Goal: Task Accomplishment & Management: Manage account settings

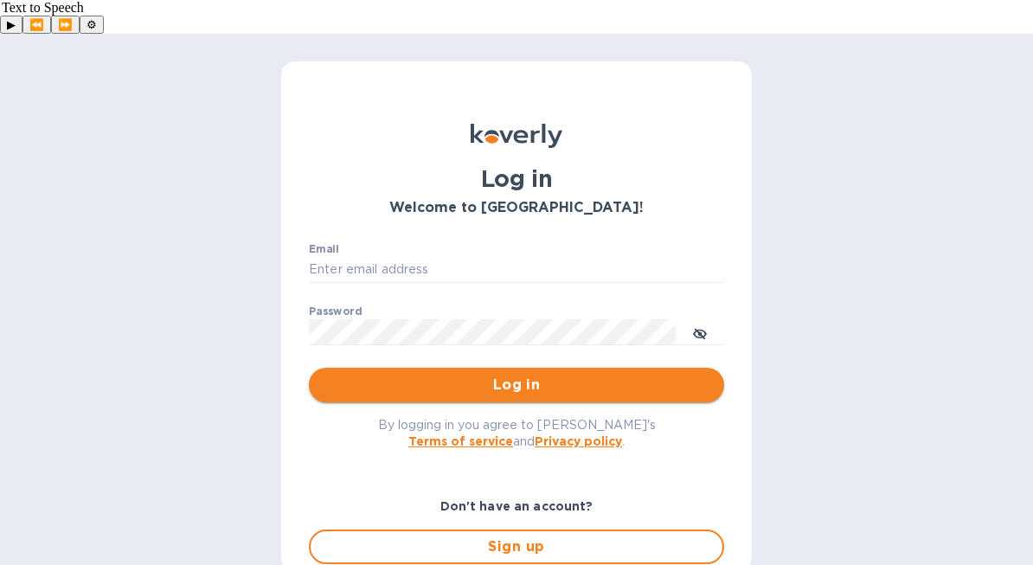
type input "[EMAIL_ADDRESS][DOMAIN_NAME]"
click at [513, 375] on span "Log in" at bounding box center [517, 385] width 388 height 21
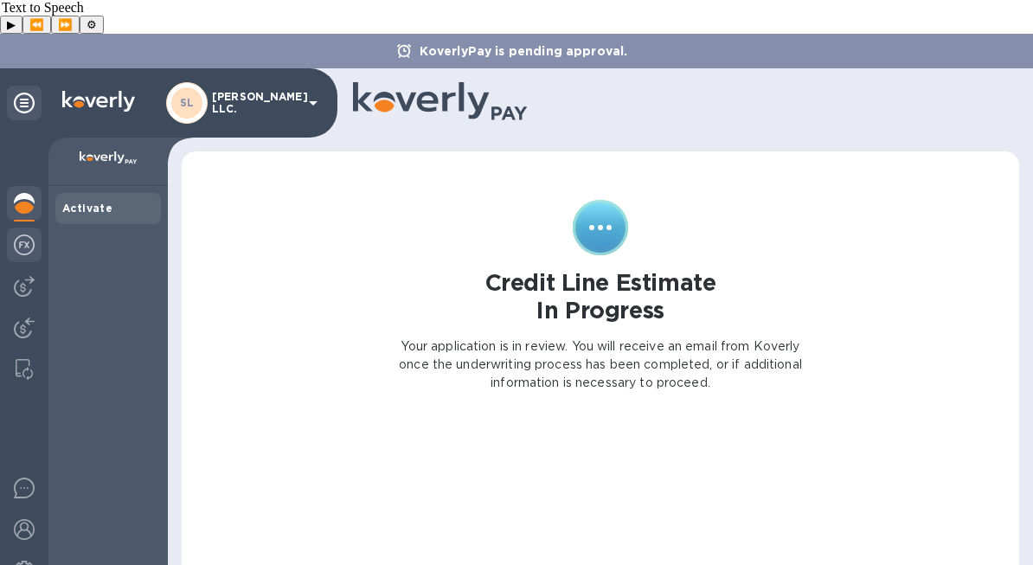
click at [36, 228] on div at bounding box center [24, 247] width 35 height 38
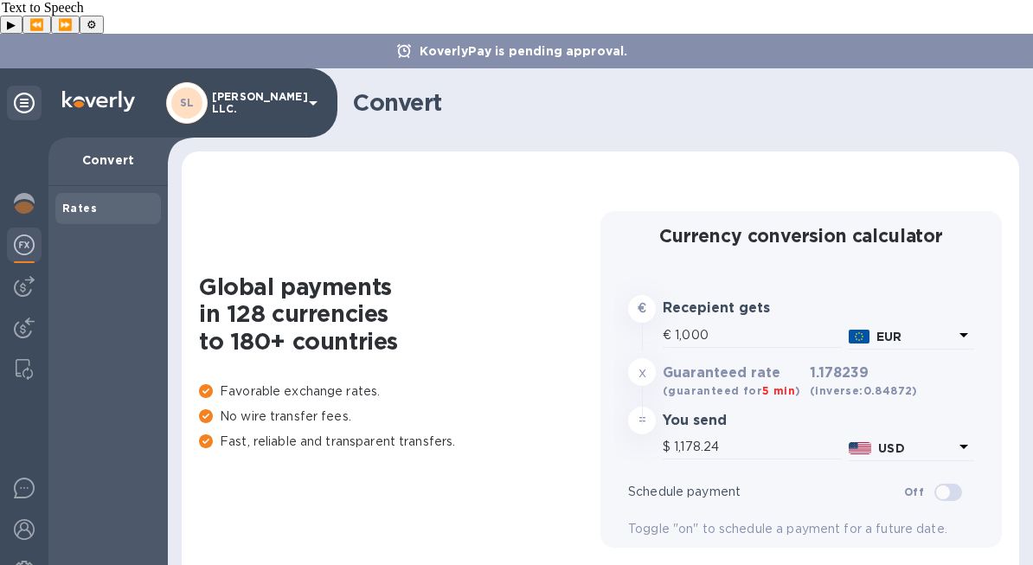
type input "1,178.24"
click at [27, 276] on img at bounding box center [24, 286] width 21 height 21
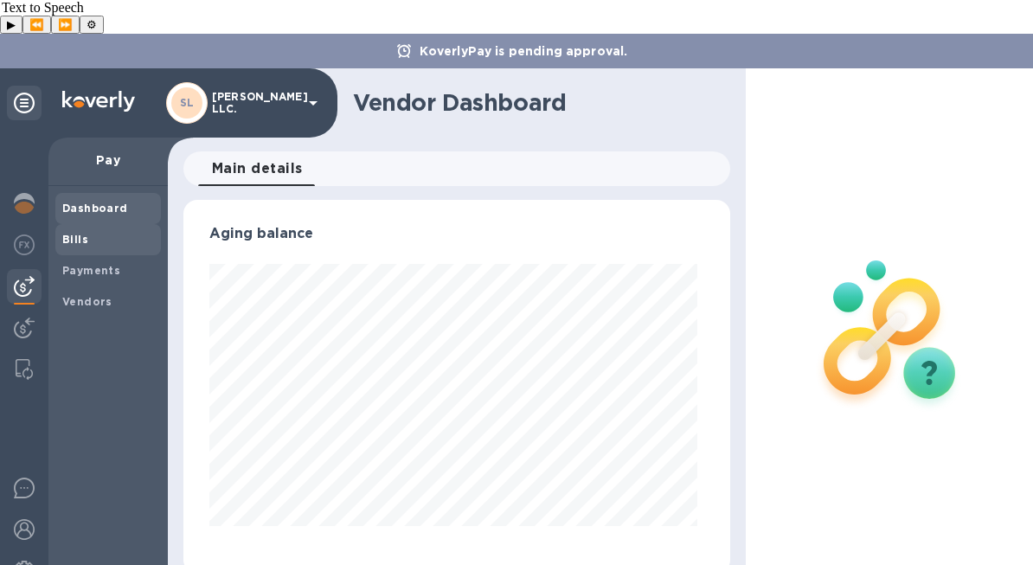
scroll to position [374, 540]
click at [112, 231] on span "Bills" at bounding box center [108, 239] width 92 height 17
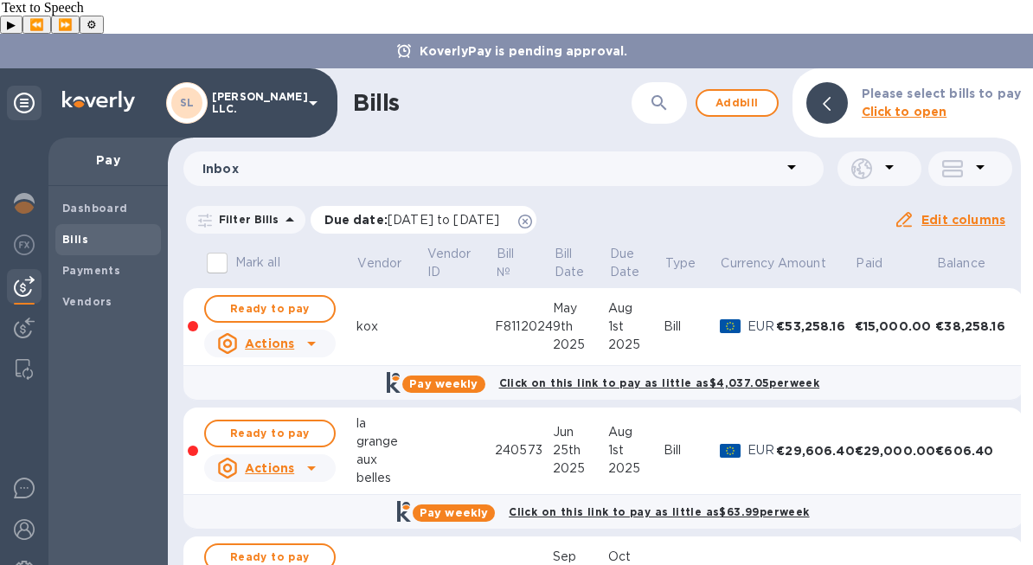
click at [532, 215] on icon at bounding box center [525, 222] width 14 height 14
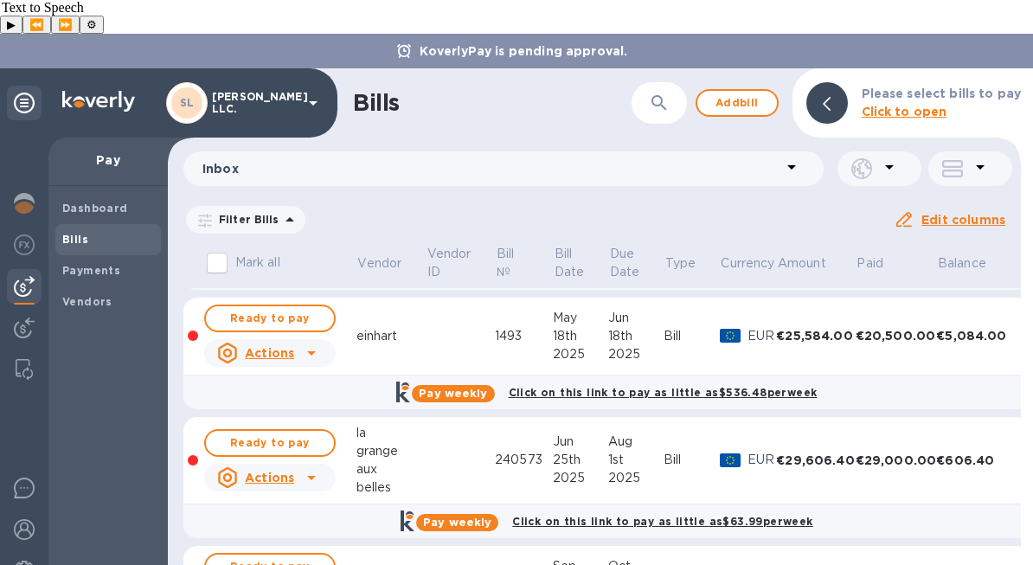
scroll to position [453, 0]
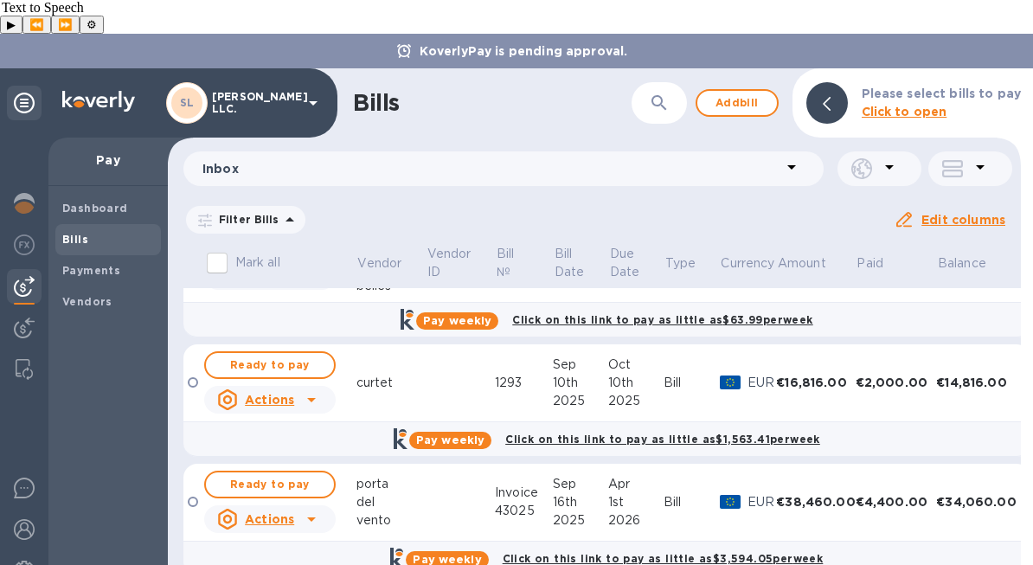
click at [420, 493] on div "del" at bounding box center [390, 502] width 69 height 18
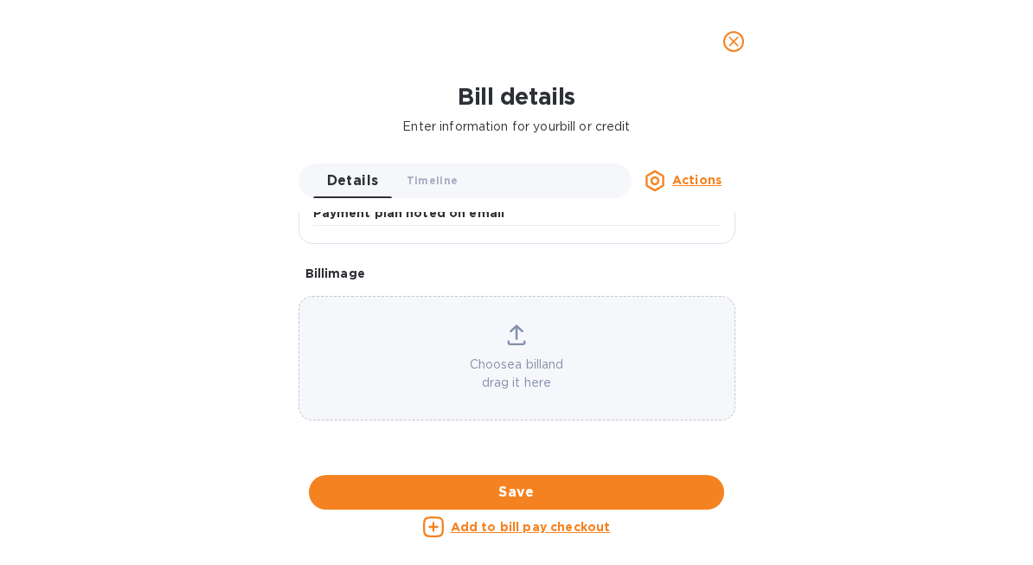
scroll to position [0, 0]
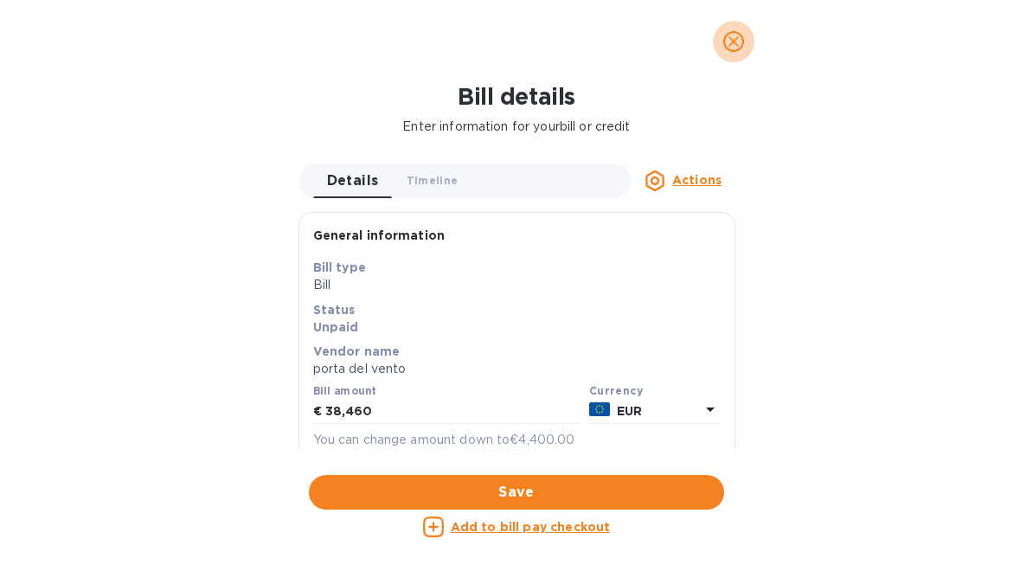
click at [734, 28] on button "close" at bounding box center [734, 42] width 42 height 42
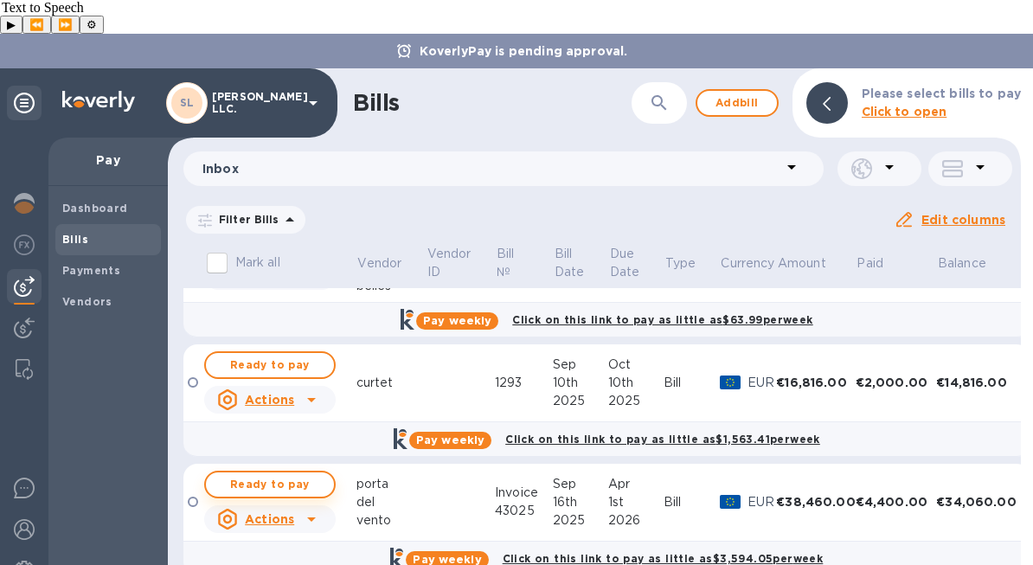
click at [315, 474] on span "Ready to pay" at bounding box center [270, 484] width 100 height 21
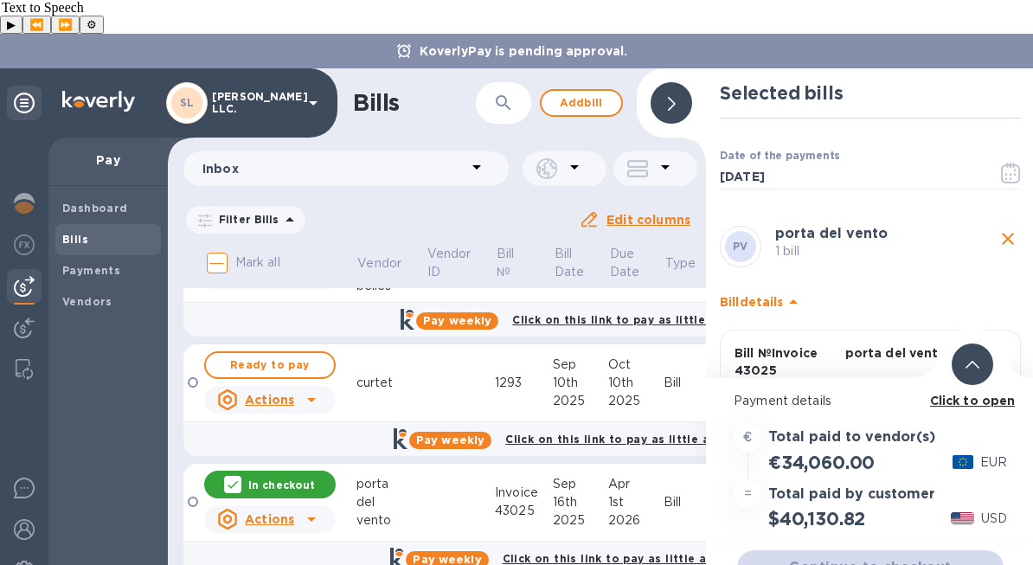
click at [972, 361] on icon at bounding box center [972, 365] width 14 height 8
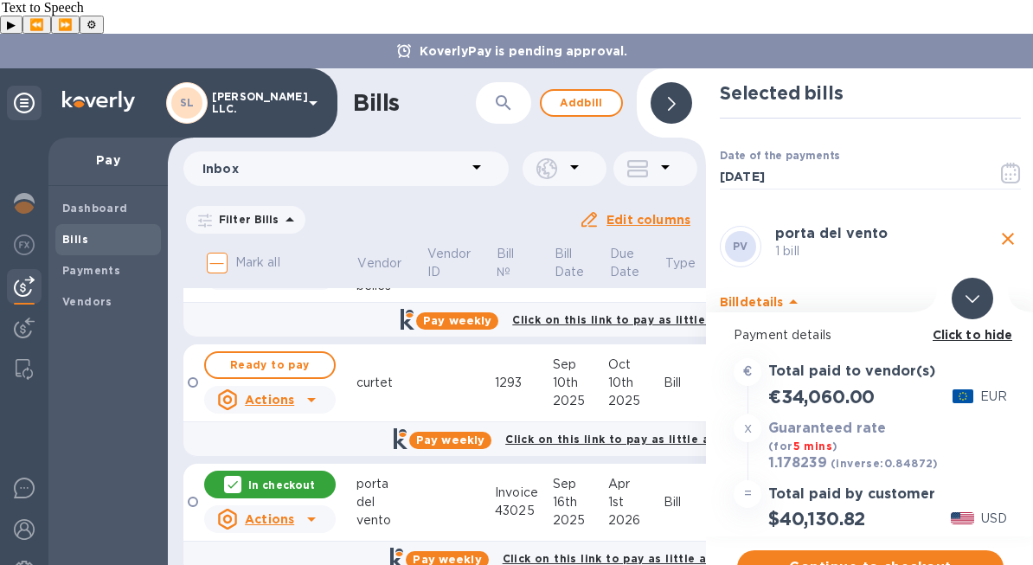
click at [972, 281] on div at bounding box center [973, 299] width 42 height 42
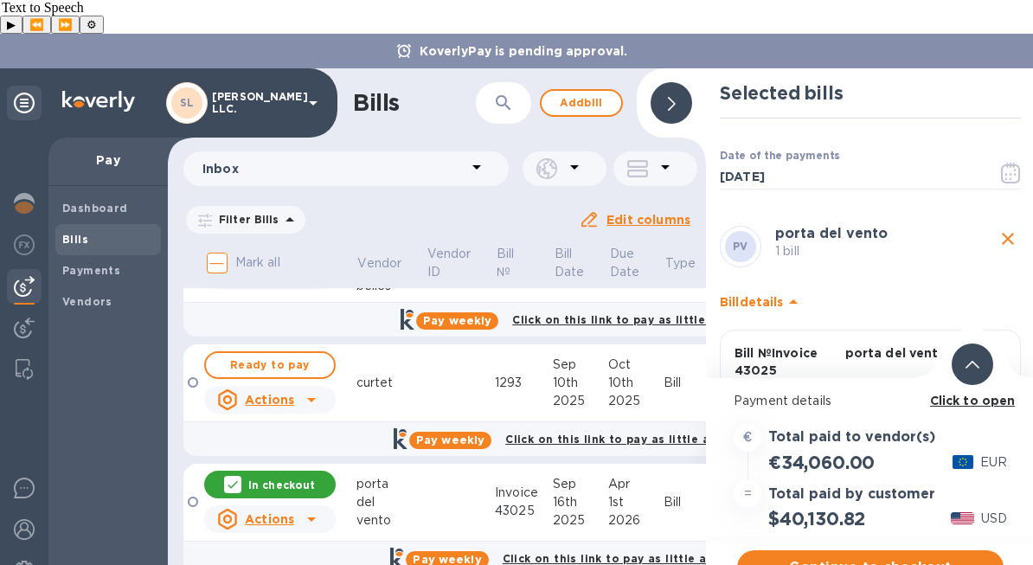
scroll to position [112, 0]
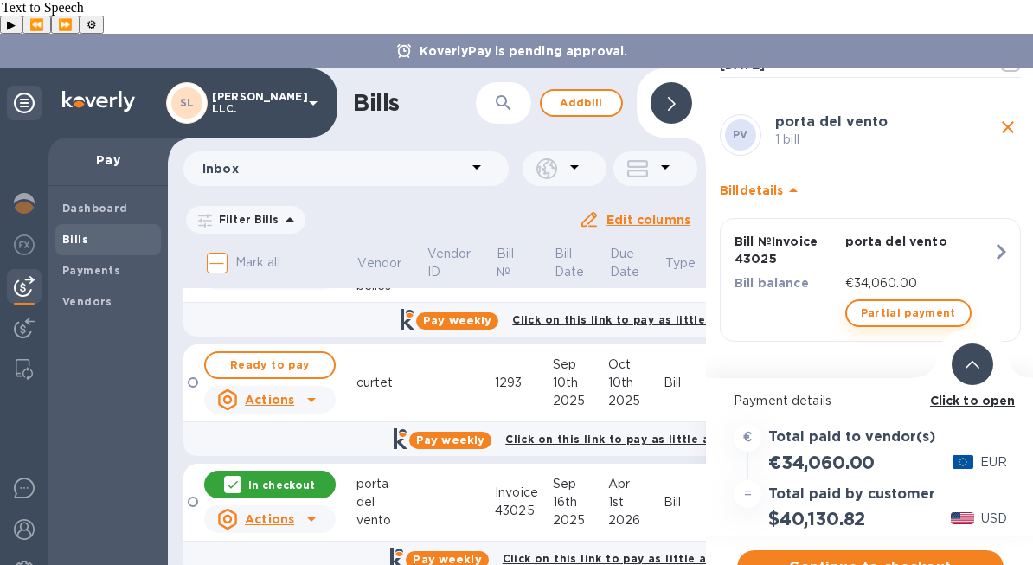
click at [890, 303] on span "Partial payment" at bounding box center [908, 313] width 95 height 21
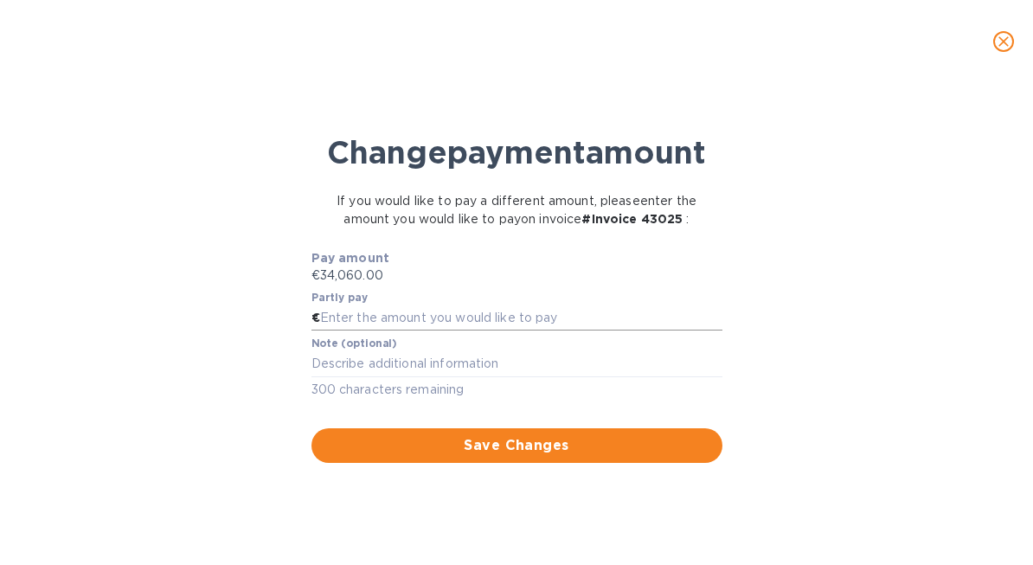
click at [554, 331] on input "text" at bounding box center [521, 318] width 402 height 26
type input "0"
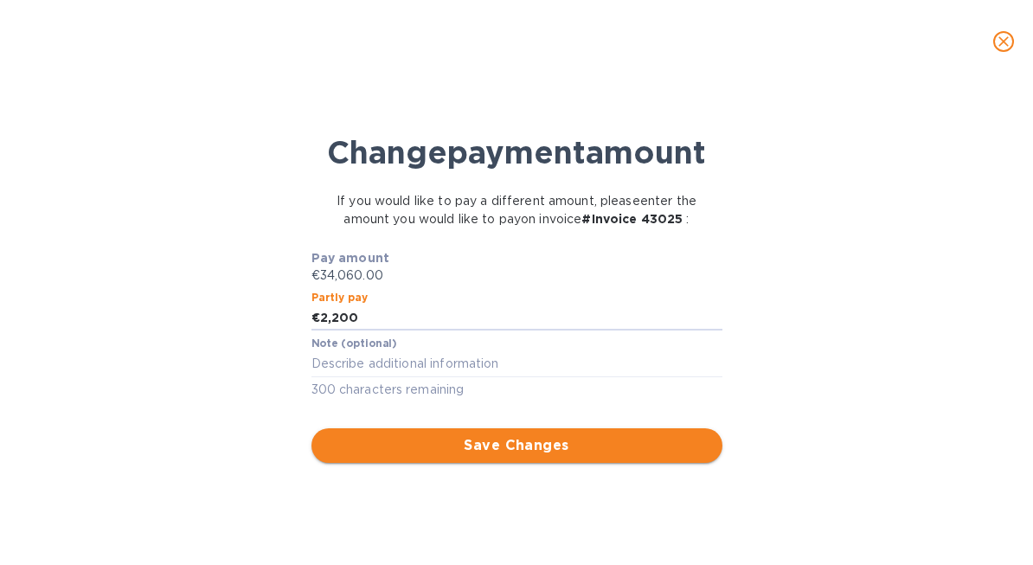
type input "2,200"
click at [556, 456] on span "Save Changes" at bounding box center [516, 445] width 383 height 21
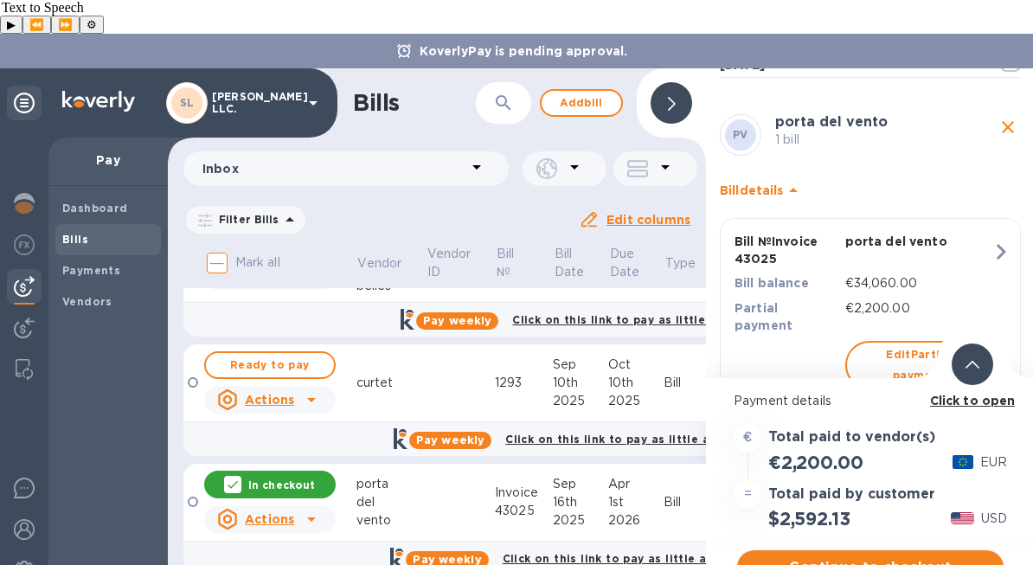
click at [866, 557] on span "Continue to checkout" at bounding box center [870, 567] width 239 height 21
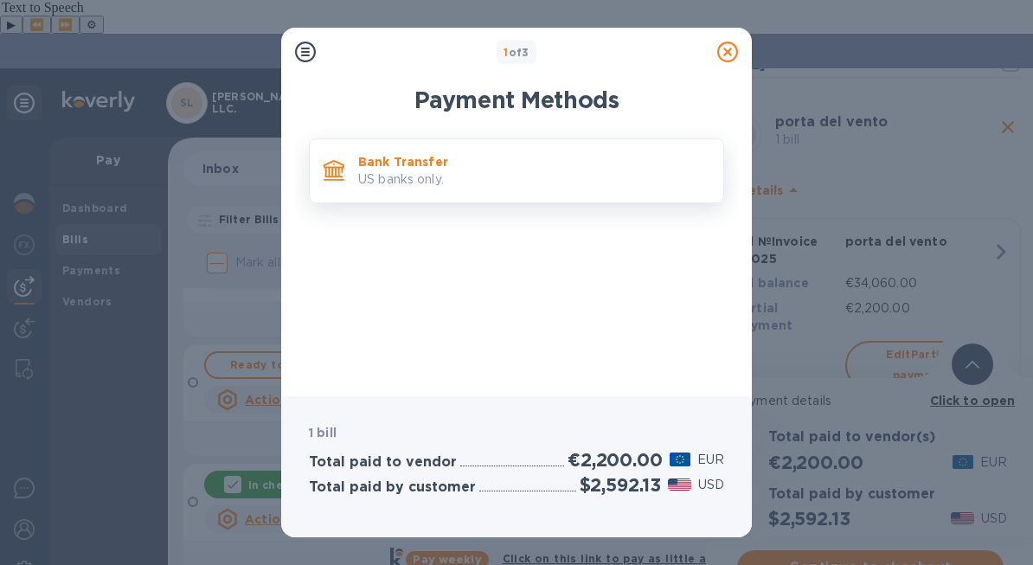
click at [533, 176] on p "US banks only." at bounding box center [533, 179] width 351 height 18
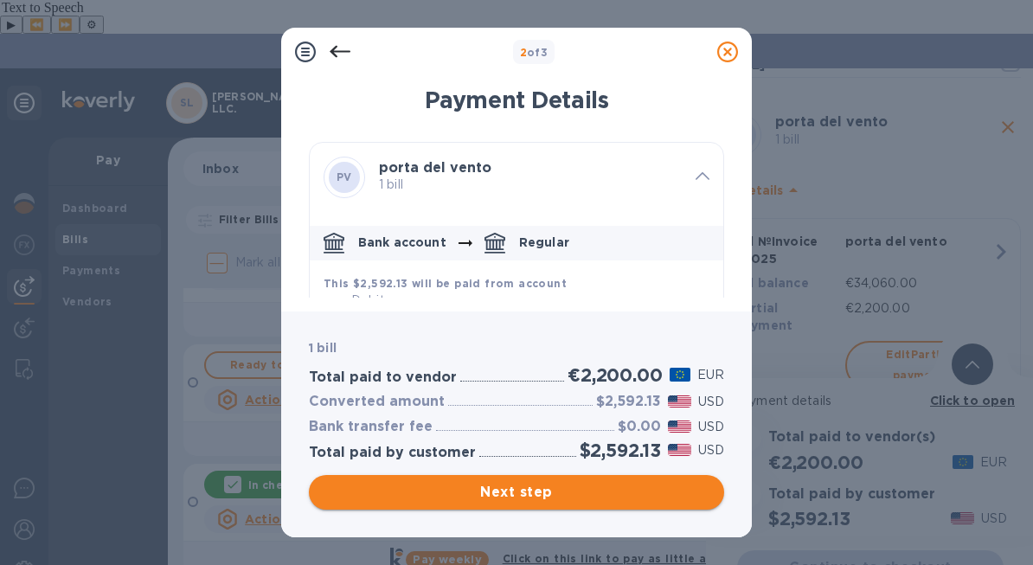
click at [584, 491] on span "Next step" at bounding box center [517, 492] width 388 height 21
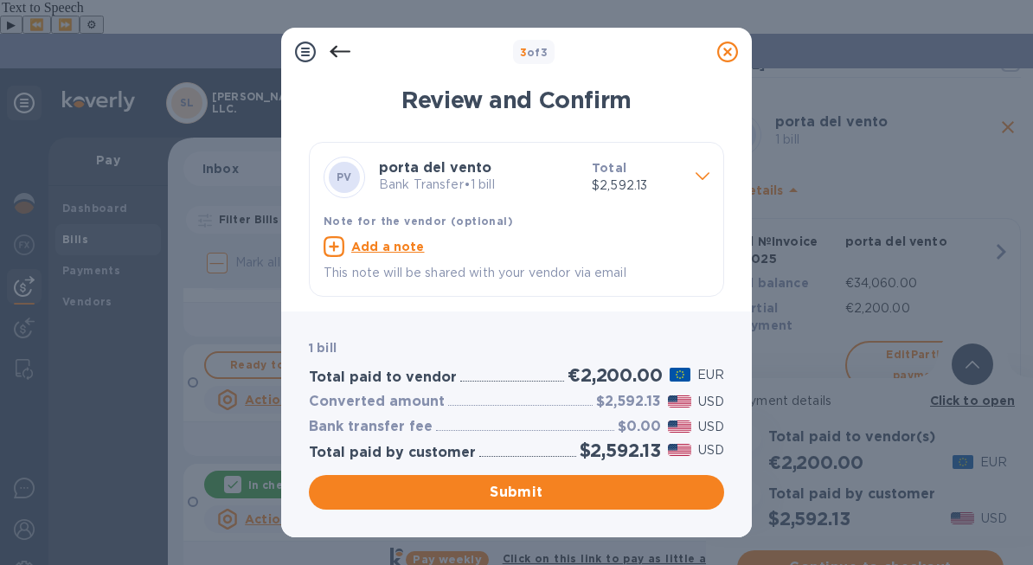
scroll to position [0, 0]
click at [559, 484] on span "Submit" at bounding box center [517, 492] width 388 height 21
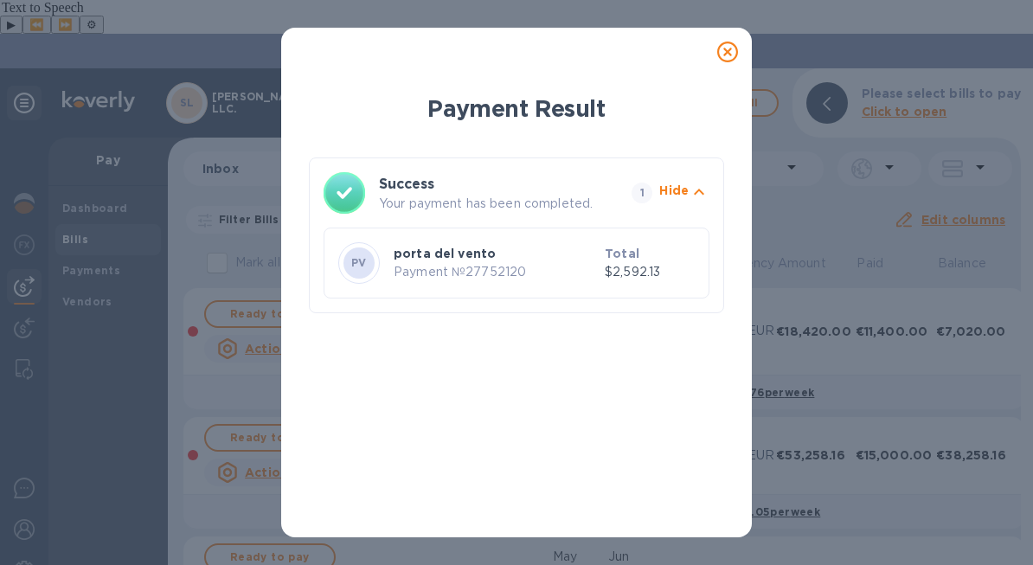
click at [723, 53] on icon at bounding box center [727, 52] width 21 height 21
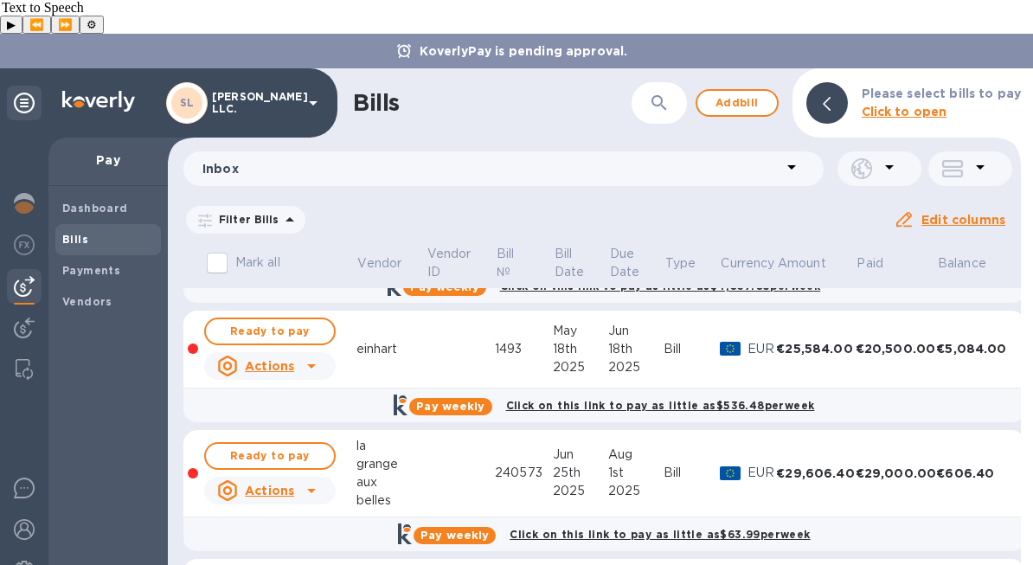
scroll to position [349, 0]
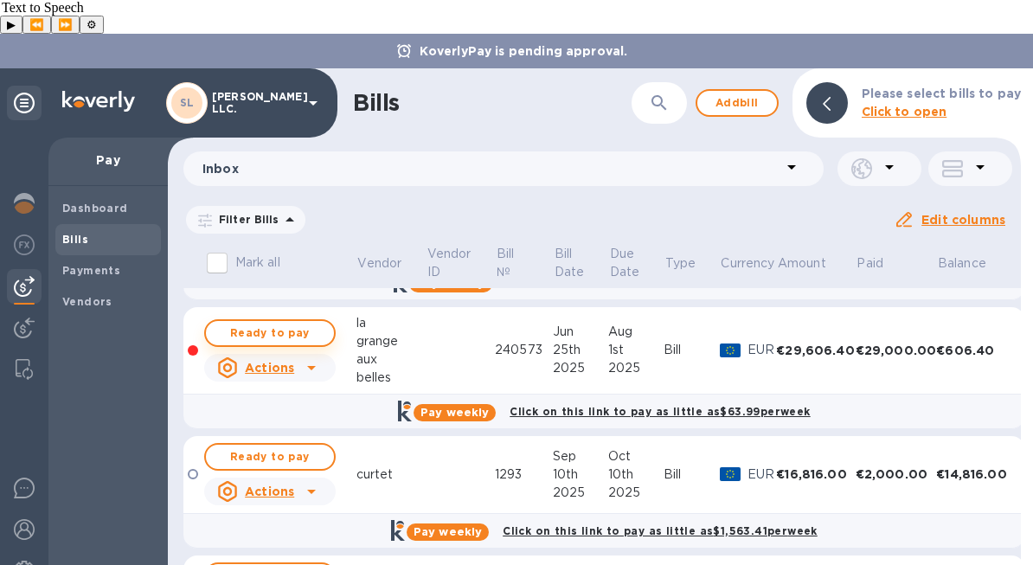
click at [302, 323] on span "Ready to pay" at bounding box center [270, 333] width 100 height 21
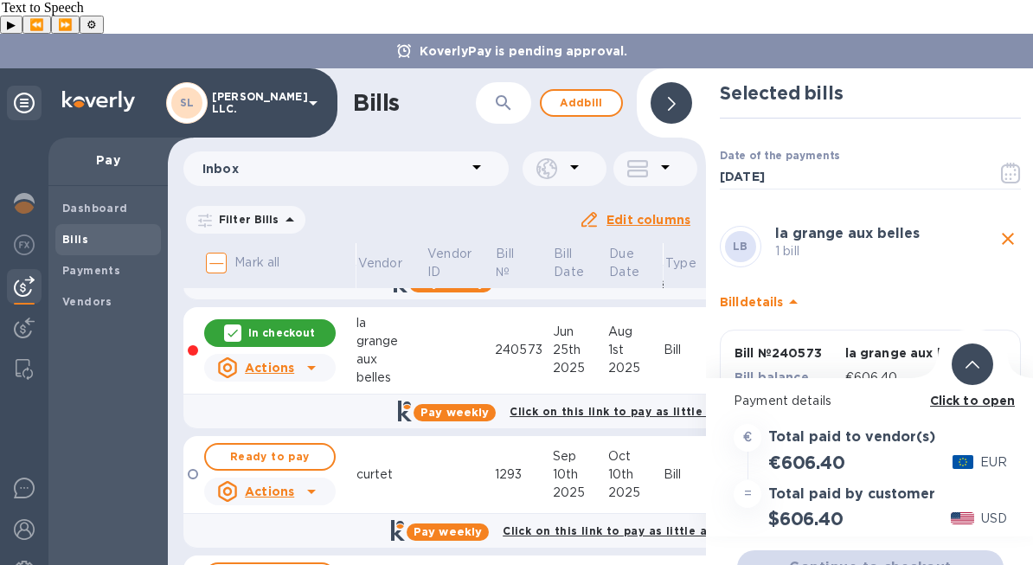
scroll to position [67, 0]
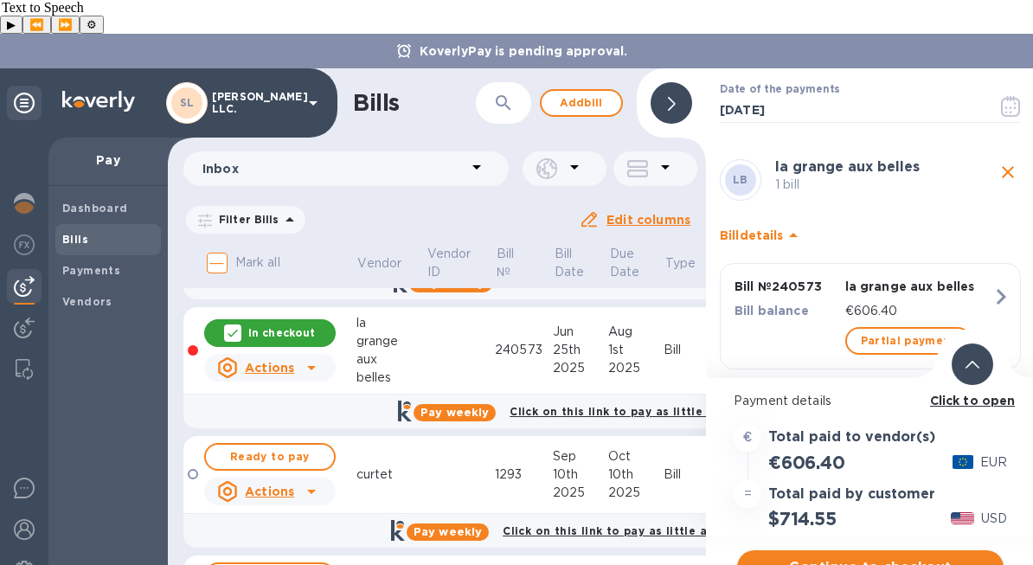
click at [903, 557] on span "Continue to checkout" at bounding box center [870, 567] width 239 height 21
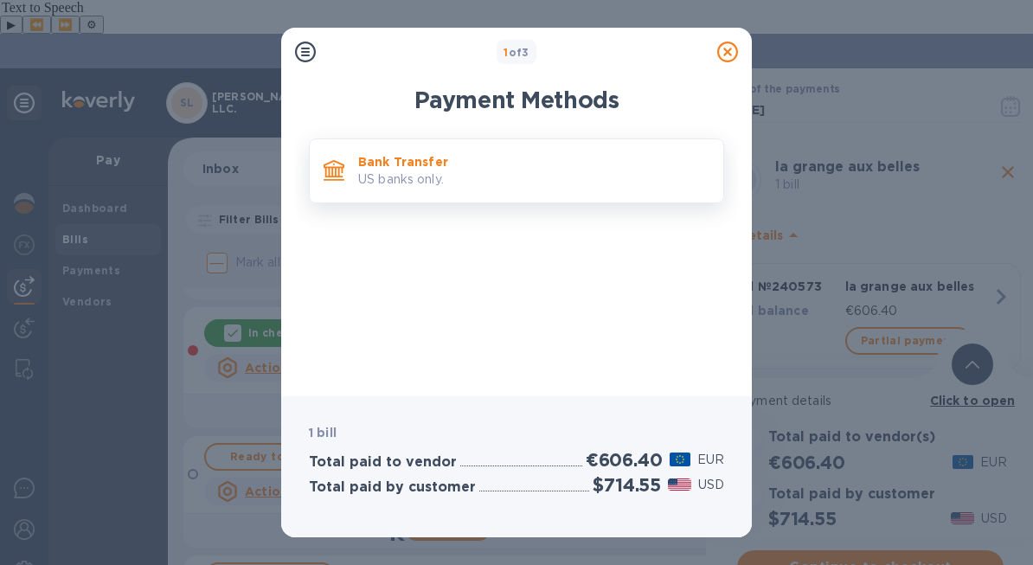
click at [571, 188] on div "Bank Transfer US banks only." at bounding box center [533, 170] width 365 height 49
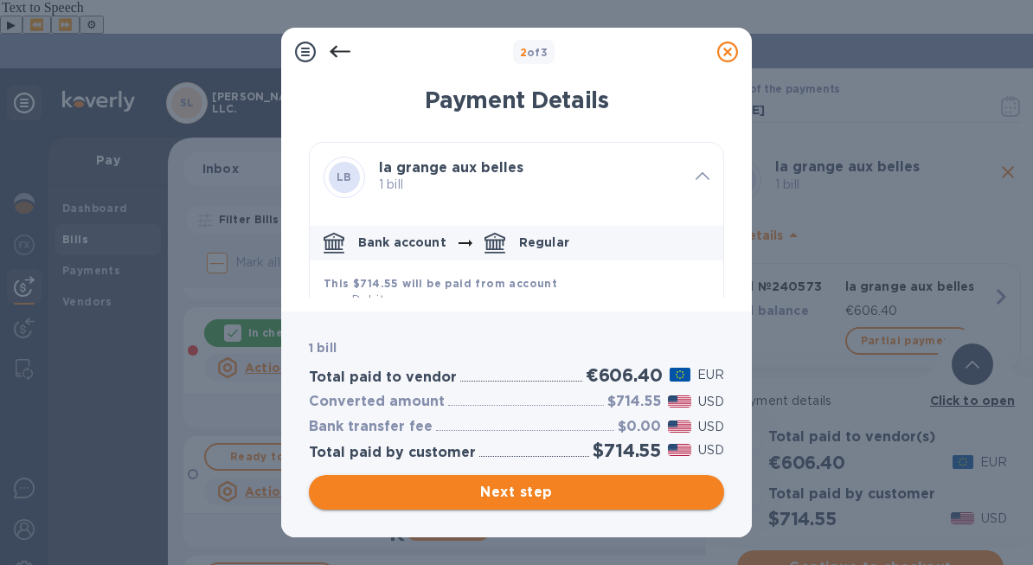
click at [598, 503] on button "Next step" at bounding box center [516, 492] width 415 height 35
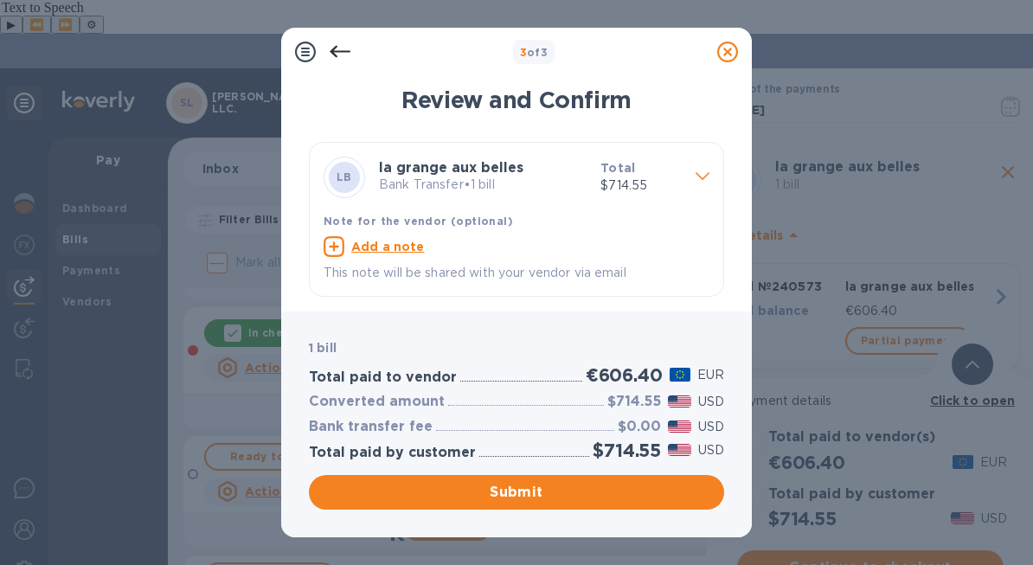
scroll to position [0, 0]
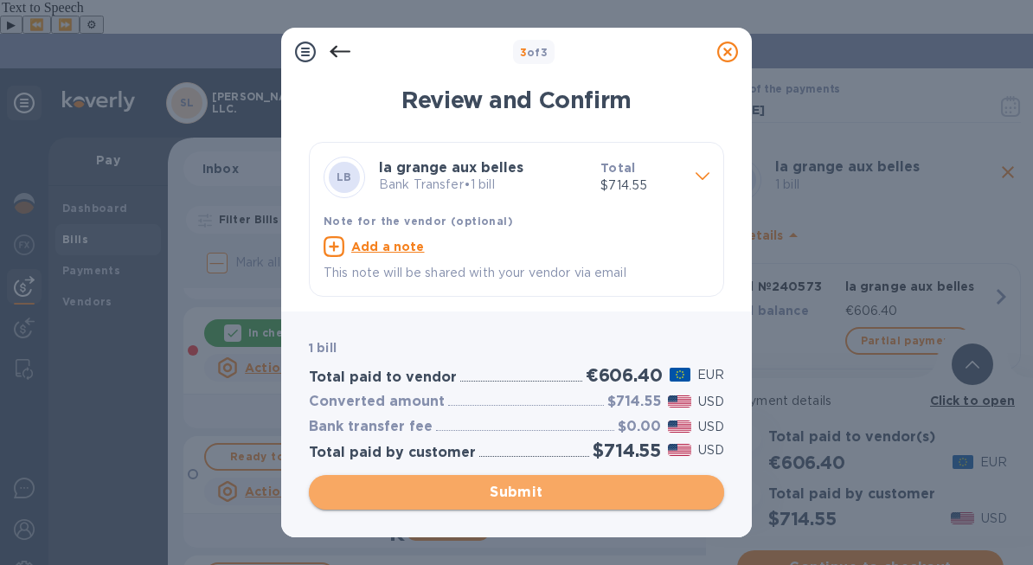
click at [565, 488] on span "Submit" at bounding box center [517, 492] width 388 height 21
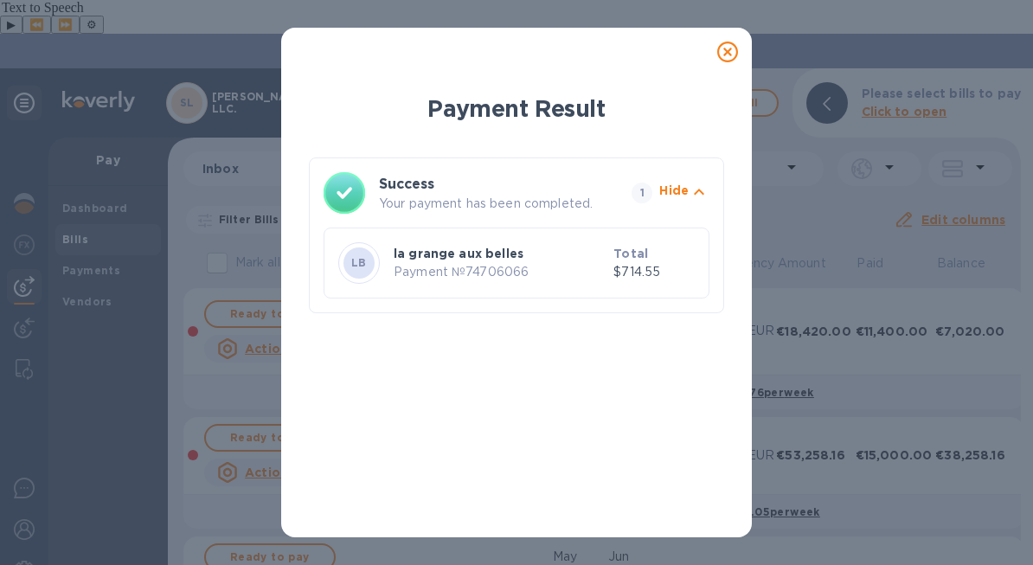
click at [727, 42] on icon at bounding box center [727, 52] width 21 height 21
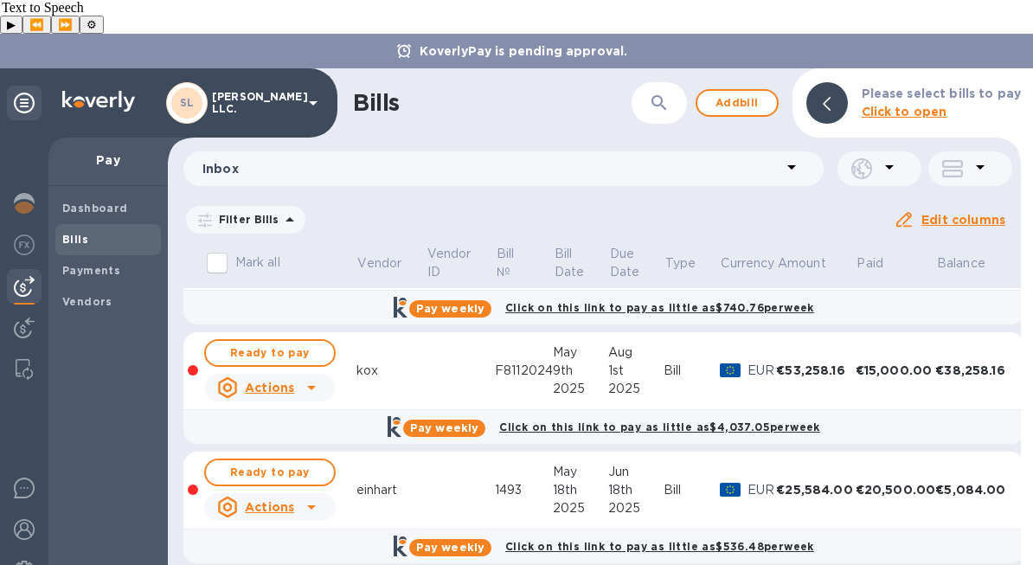
scroll to position [87, 0]
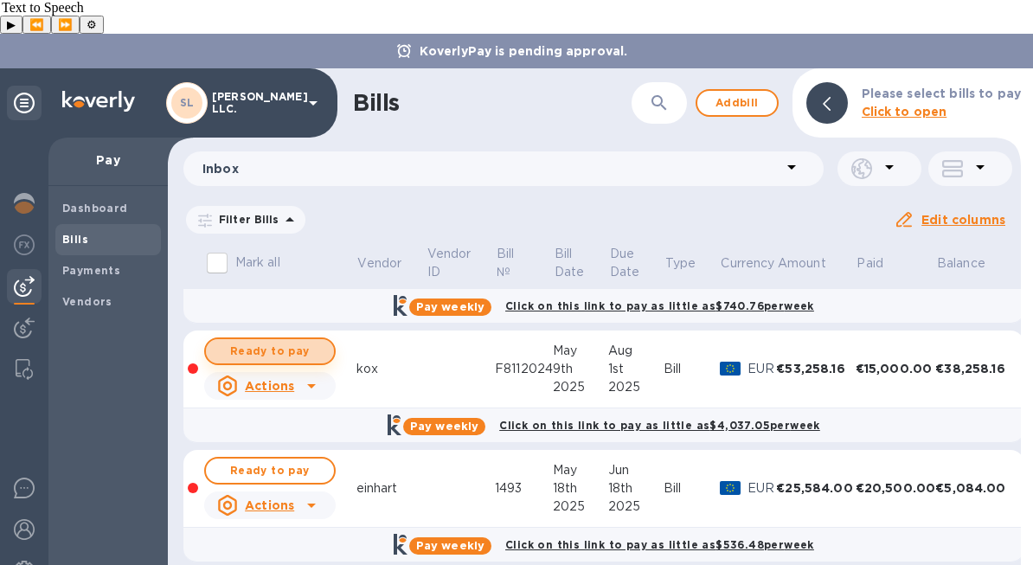
click at [289, 341] on span "Ready to pay" at bounding box center [270, 351] width 100 height 21
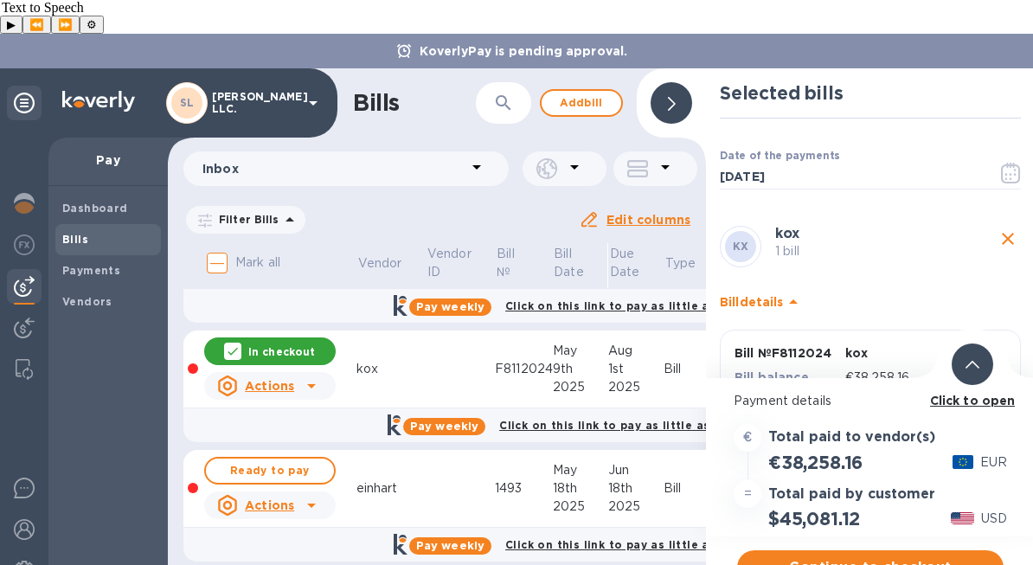
scroll to position [94, 0]
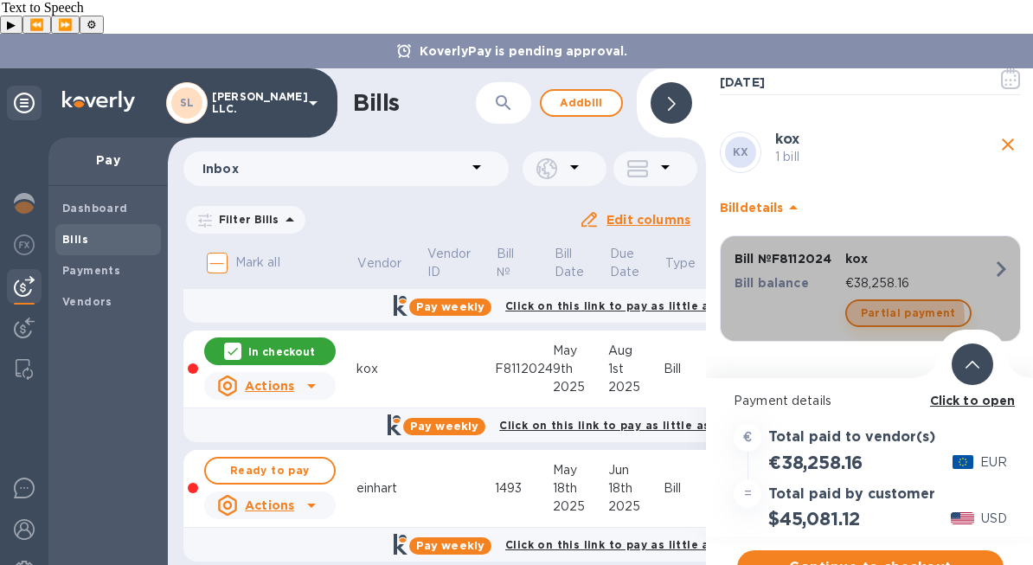
click at [897, 303] on span "Partial payment" at bounding box center [908, 313] width 95 height 21
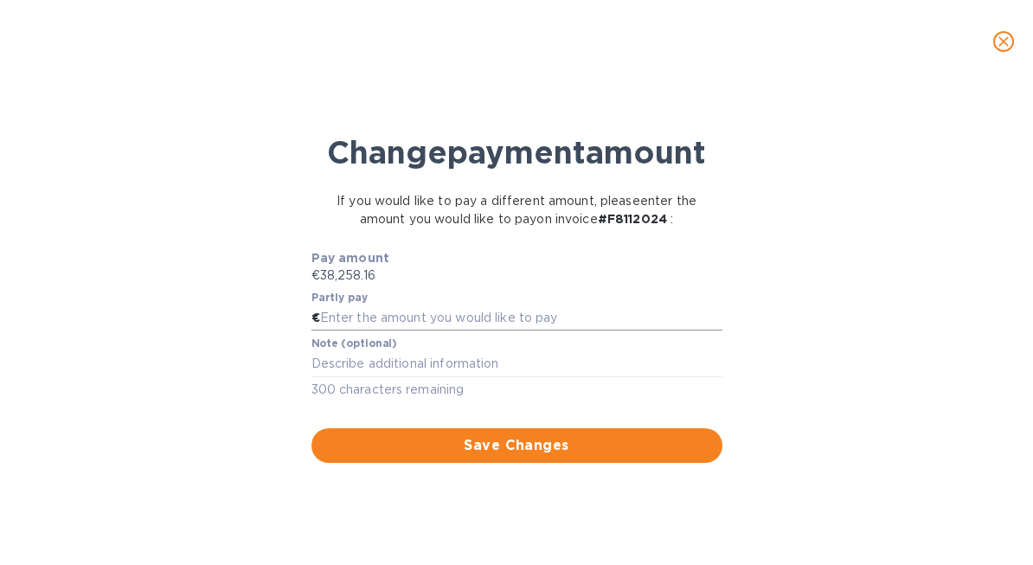
click at [590, 331] on input "text" at bounding box center [521, 318] width 402 height 26
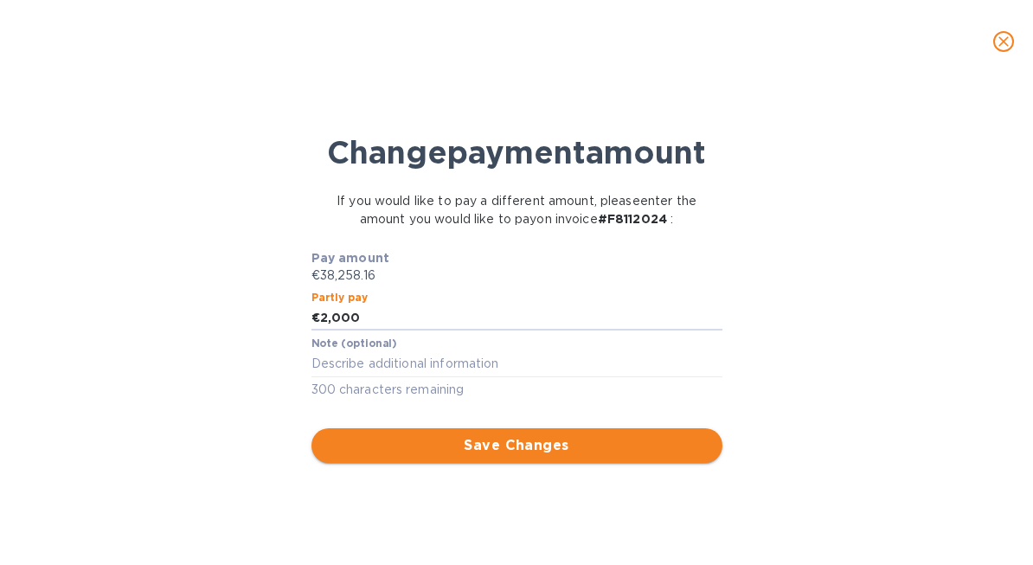
type input "2,000"
click at [621, 456] on span "Save Changes" at bounding box center [516, 445] width 383 height 21
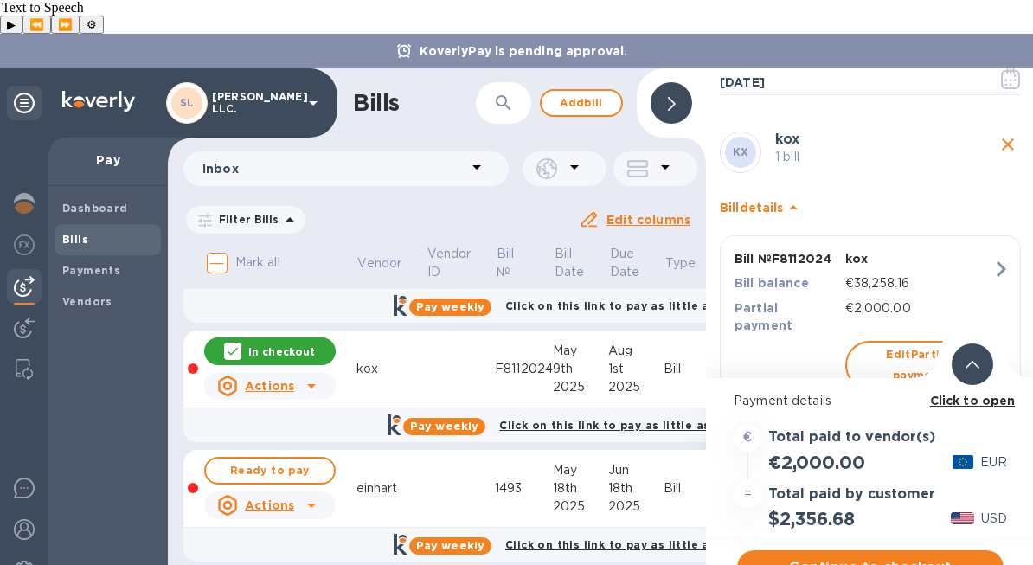
scroll to position [140, 0]
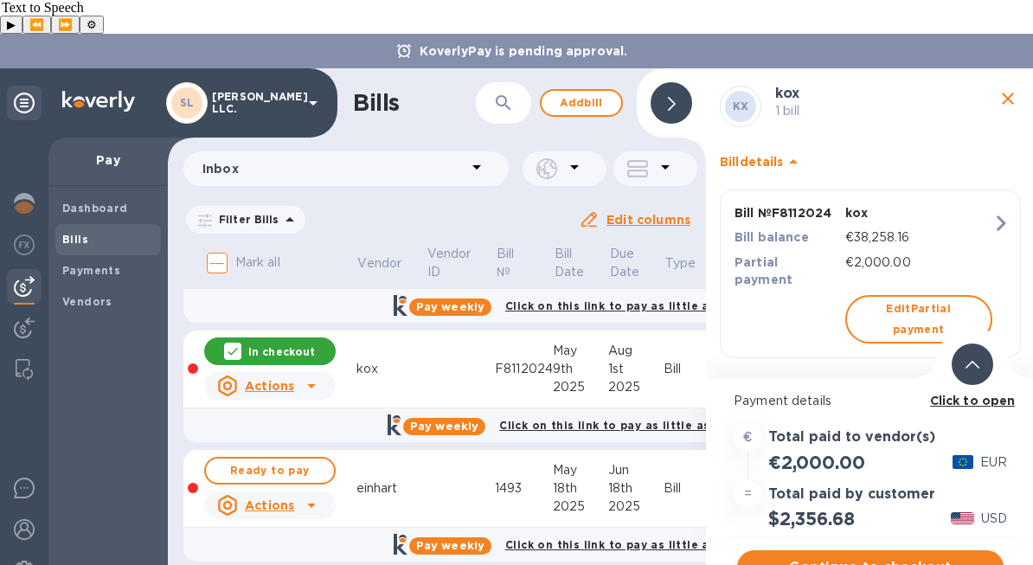
click at [852, 557] on span "Continue to checkout" at bounding box center [870, 567] width 239 height 21
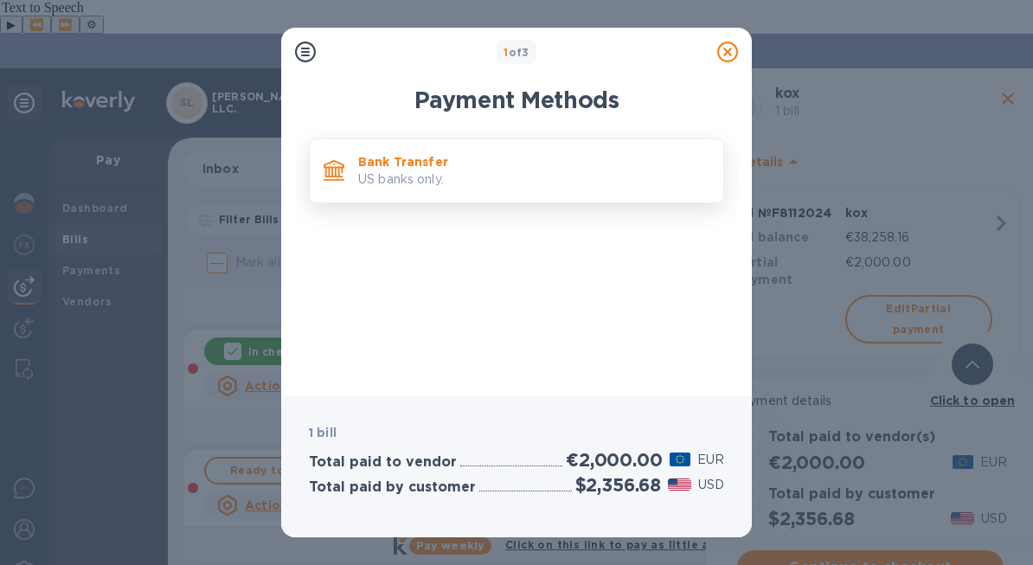
click at [606, 151] on div "Bank Transfer US banks only." at bounding box center [533, 170] width 365 height 49
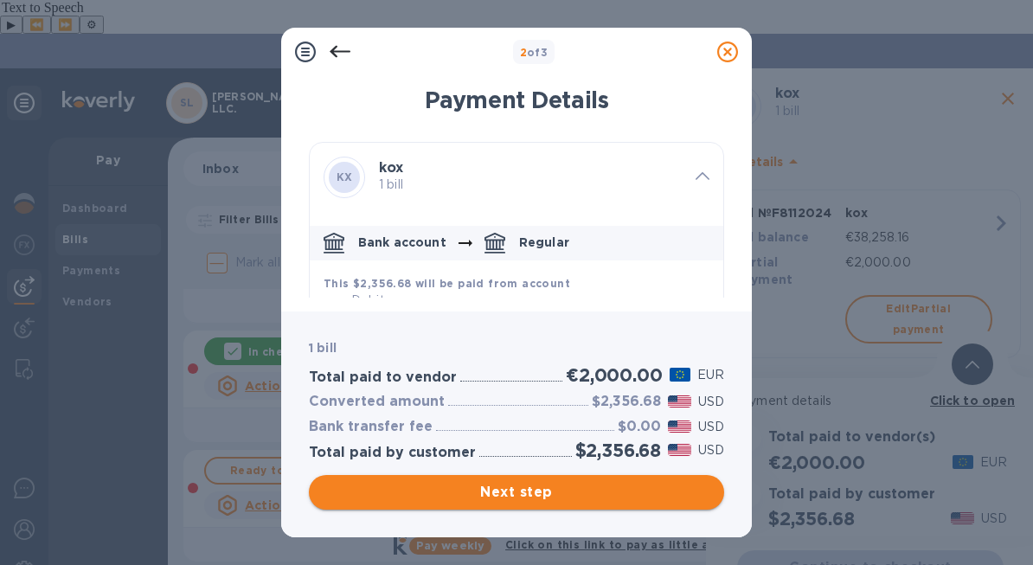
click at [580, 487] on span "Next step" at bounding box center [517, 492] width 388 height 21
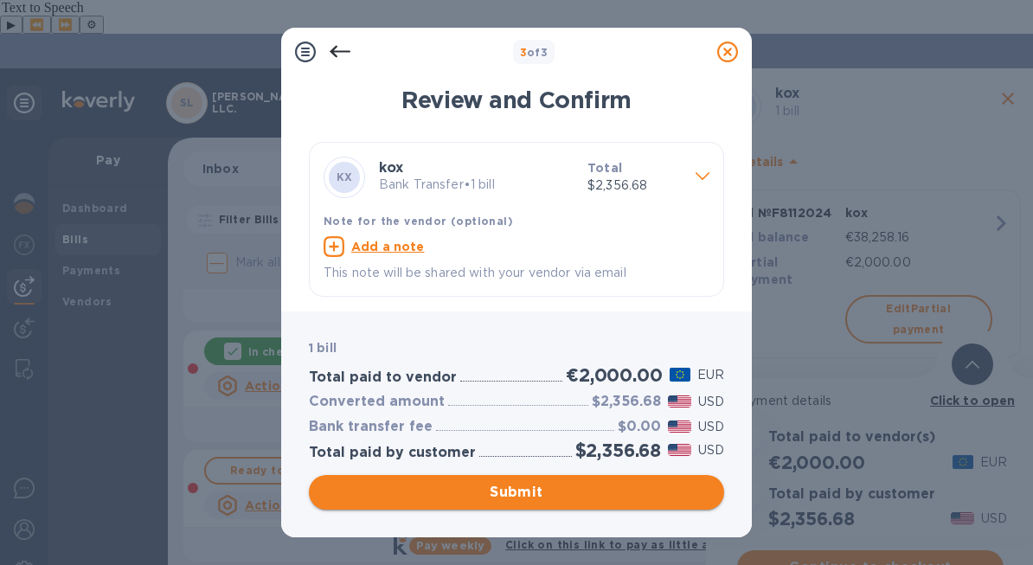
click at [563, 491] on span "Submit" at bounding box center [517, 492] width 388 height 21
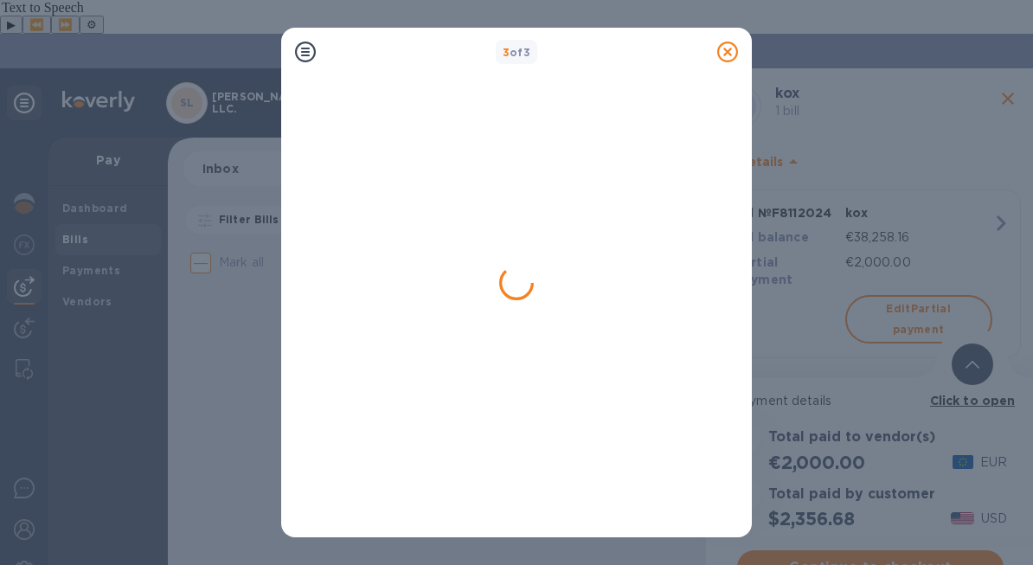
scroll to position [0, 0]
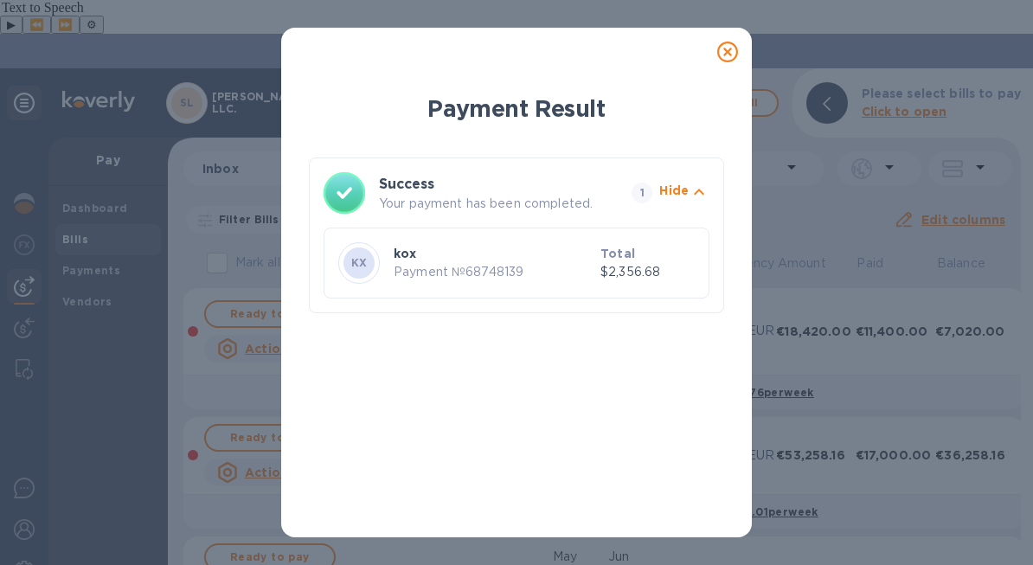
click at [728, 49] on icon at bounding box center [727, 52] width 21 height 21
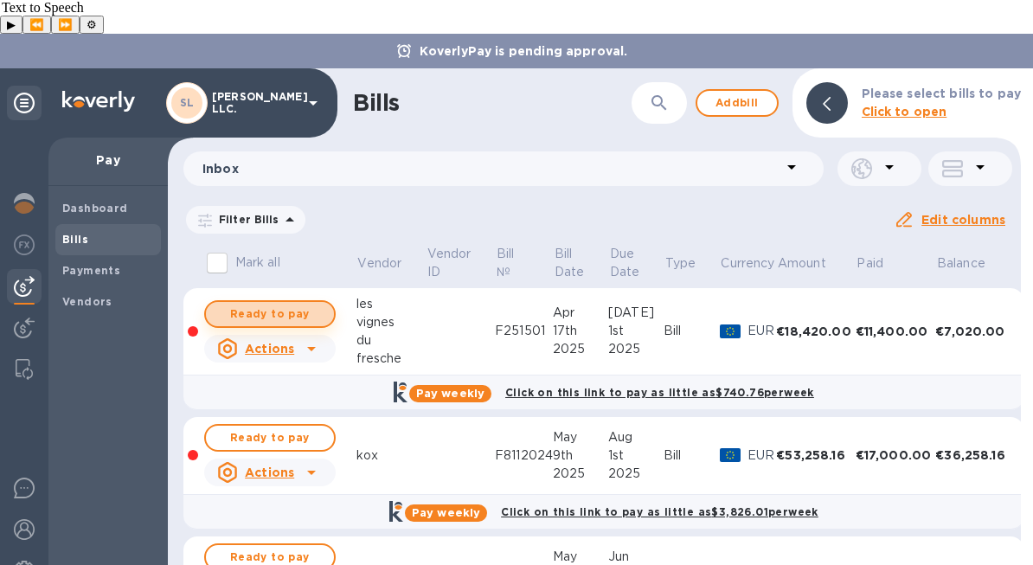
click at [310, 304] on span "Ready to pay" at bounding box center [270, 314] width 100 height 21
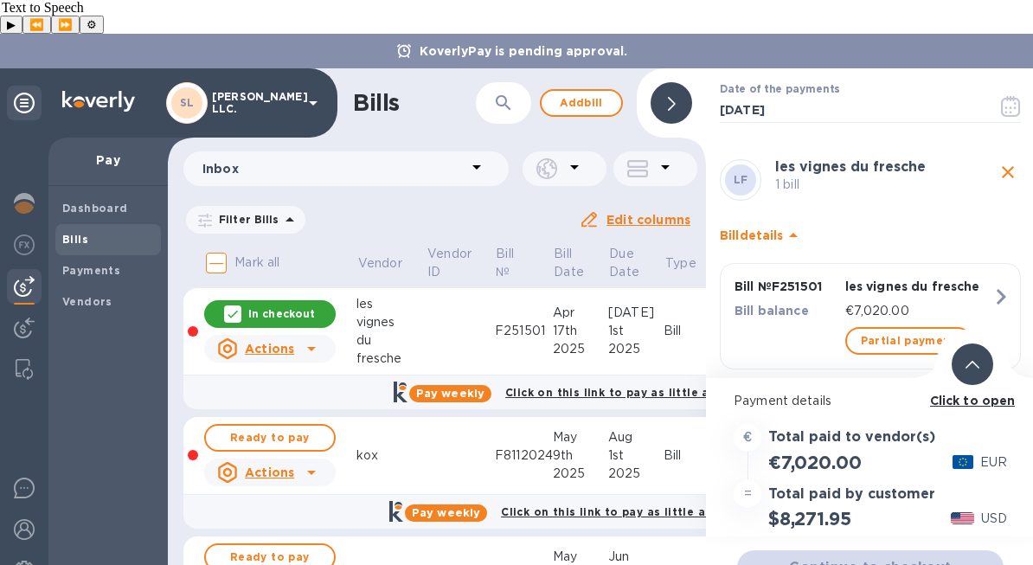
scroll to position [94, 0]
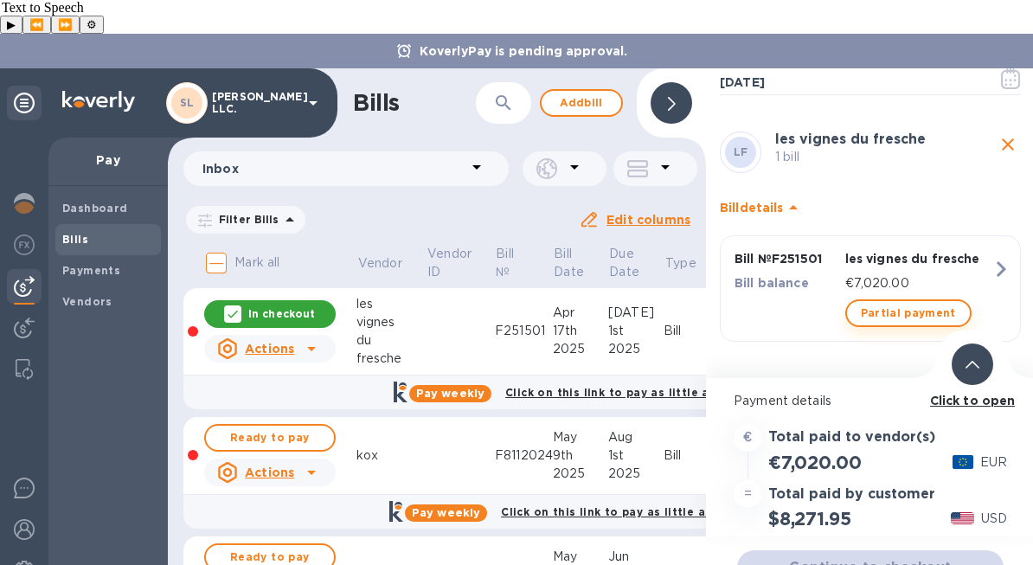
click at [879, 303] on span "Partial payment" at bounding box center [908, 313] width 95 height 21
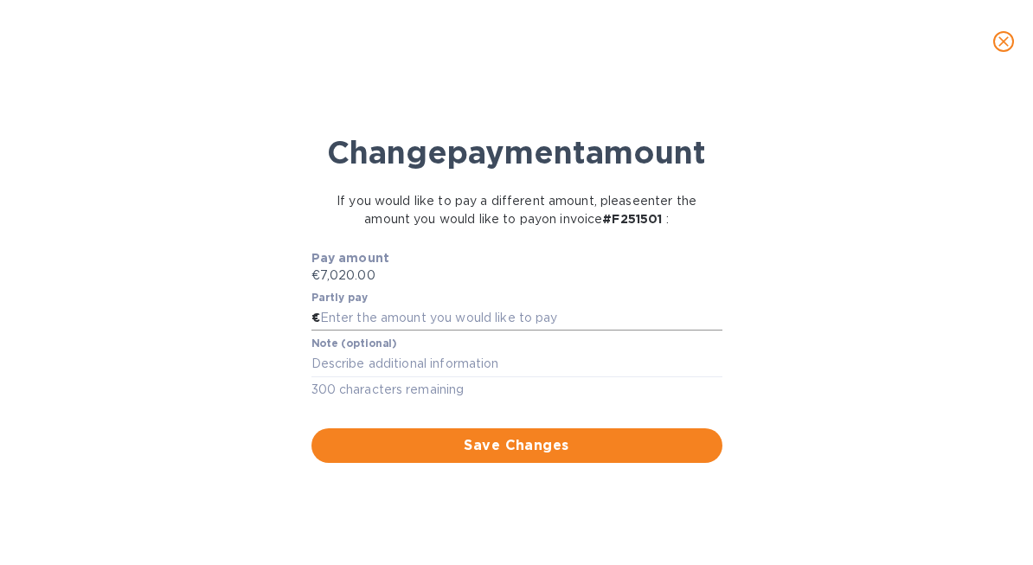
click at [522, 331] on input "text" at bounding box center [521, 318] width 402 height 26
type input "3,000"
click at [618, 283] on div "Pay amount €7,020.00" at bounding box center [517, 267] width 418 height 42
click at [496, 331] on input "3,000" at bounding box center [521, 318] width 402 height 26
type input "250"
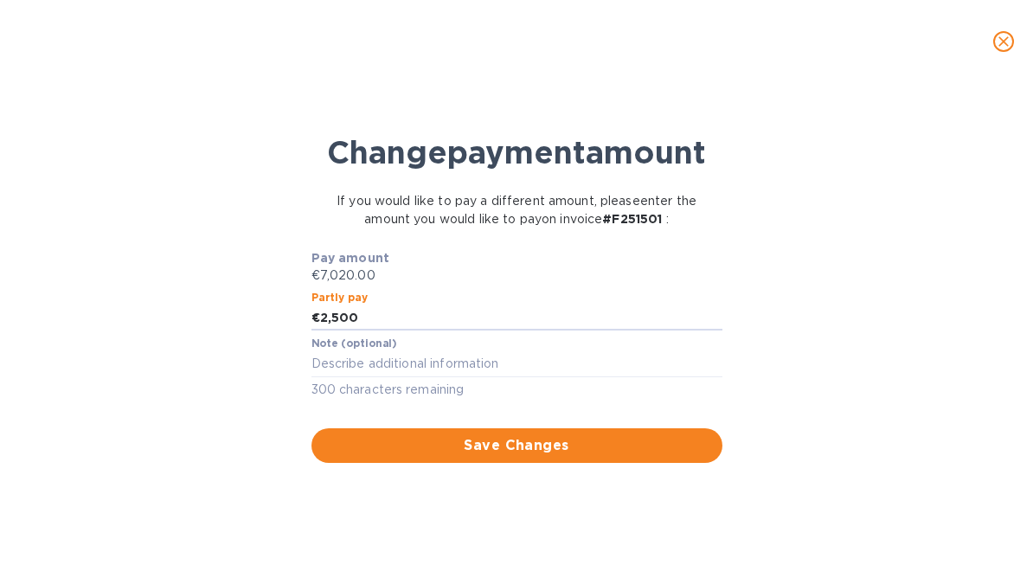
type input "2,500"
click at [536, 464] on div "Save Changes" at bounding box center [517, 435] width 418 height 62
click at [537, 456] on span "Save Changes" at bounding box center [516, 445] width 383 height 21
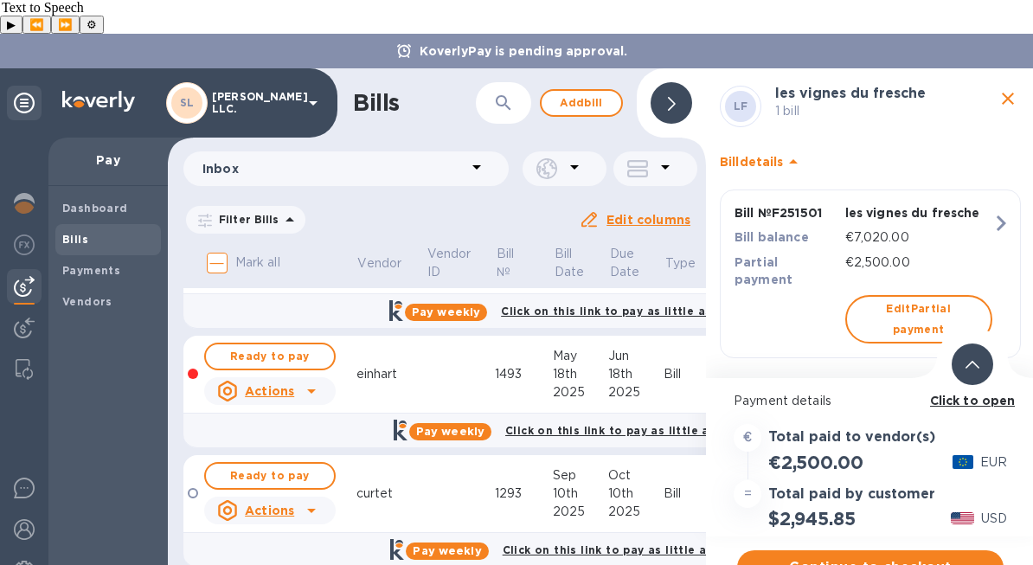
scroll to position [324, 0]
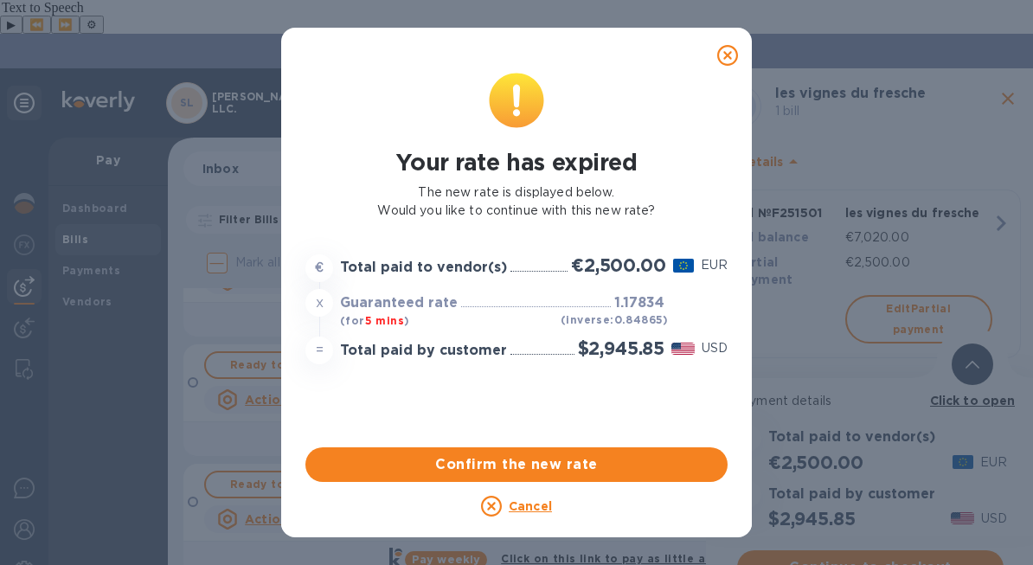
click at [736, 45] on icon at bounding box center [727, 55] width 21 height 21
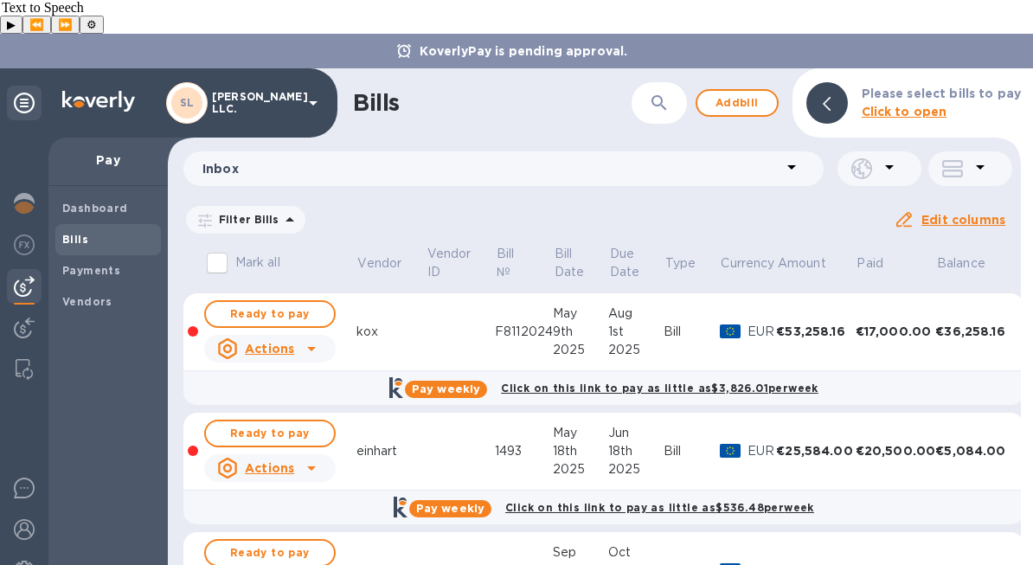
scroll to position [0, 0]
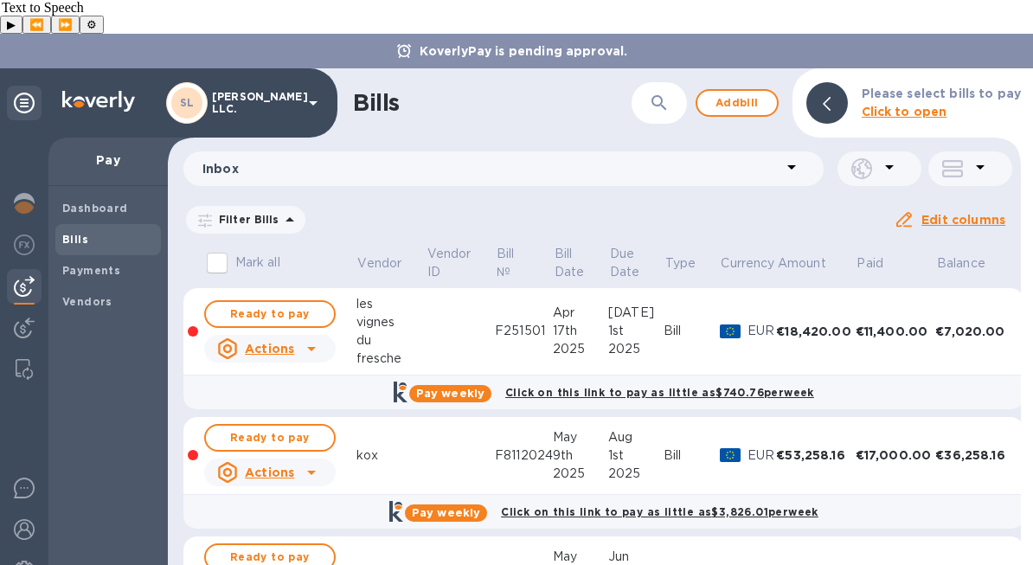
click at [510, 166] on div "Bills ​ Add bill Please select bills to pay Click to open Inbox Filter Bills Am…" at bounding box center [594, 333] width 853 height 530
click at [490, 288] on td at bounding box center [460, 331] width 69 height 87
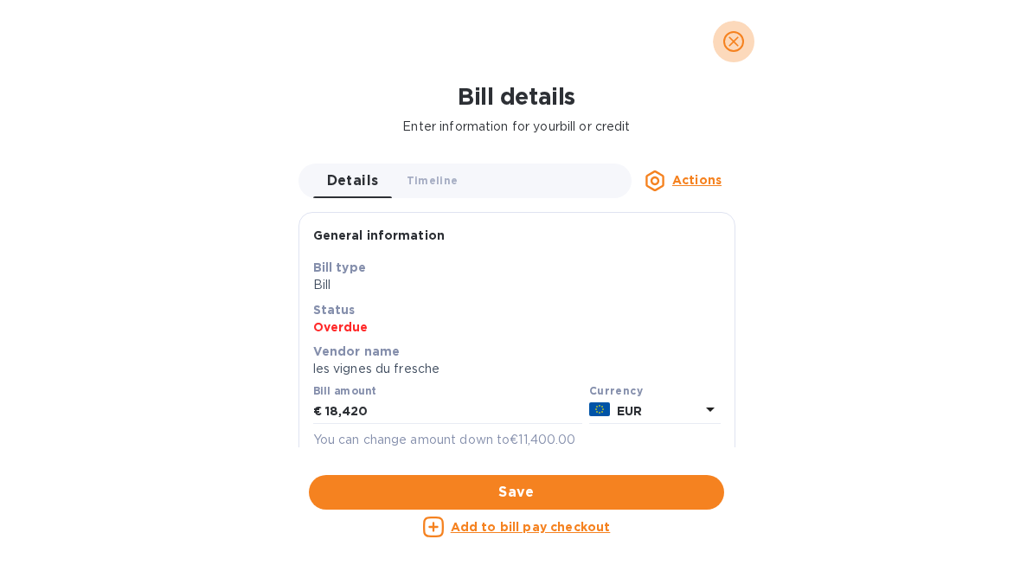
click at [730, 35] on icon "close" at bounding box center [733, 41] width 17 height 17
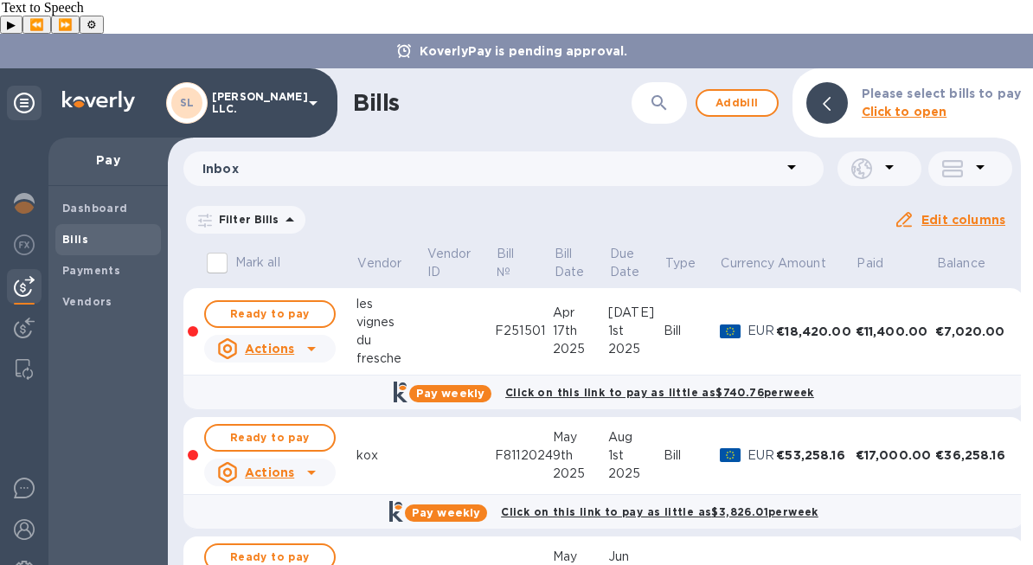
click at [443, 203] on div "Filter Bills Amount Paid Balance" at bounding box center [538, 219] width 710 height 33
click at [497, 203] on div "Filter Bills Amount Paid Balance" at bounding box center [538, 219] width 710 height 33
